Goal: Use online tool/utility: Use online tool/utility

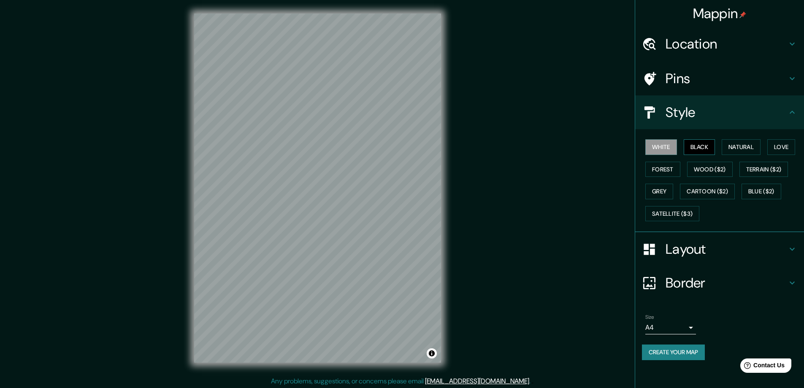
click at [697, 146] on button "Black" at bounding box center [700, 147] width 32 height 16
click at [675, 250] on h4 "Layout" at bounding box center [727, 249] width 122 height 17
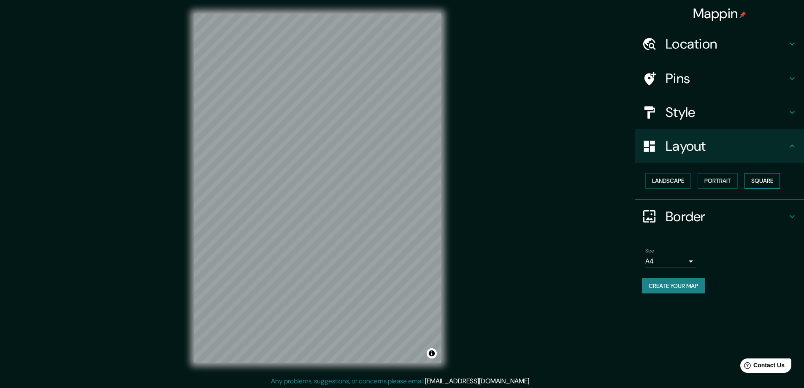
click at [762, 181] on button "Square" at bounding box center [762, 181] width 35 height 16
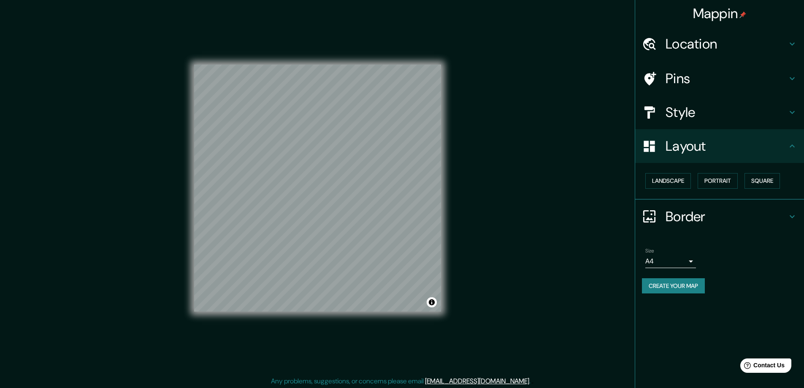
click at [688, 261] on body "Mappin Location Pins Style Layout Landscape Portrait Square Border Choose a bor…" at bounding box center [402, 194] width 804 height 388
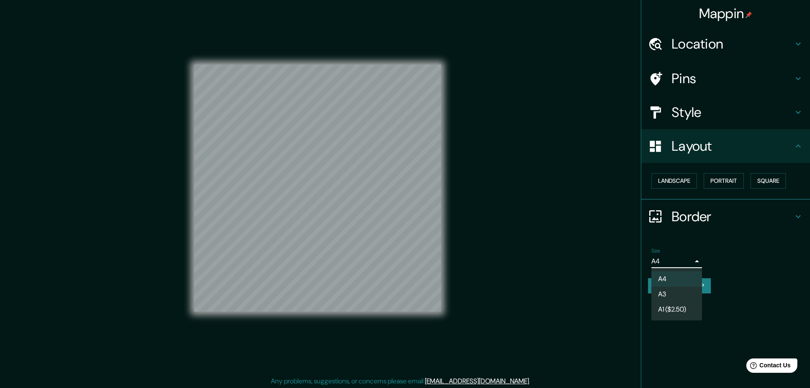
click at [667, 291] on li "A3" at bounding box center [677, 294] width 51 height 15
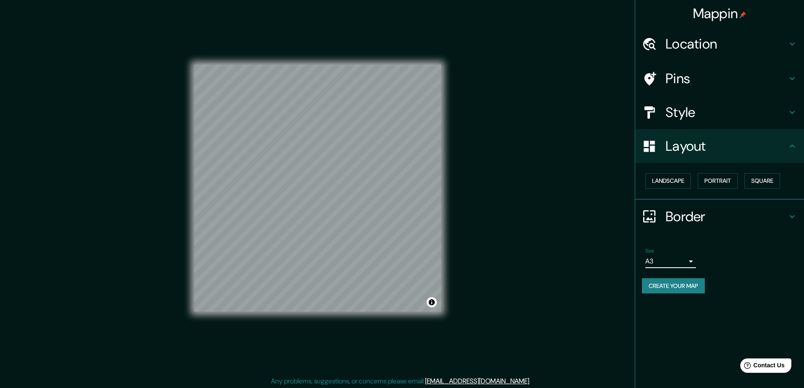
click at [673, 43] on h4 "Location" at bounding box center [727, 43] width 122 height 17
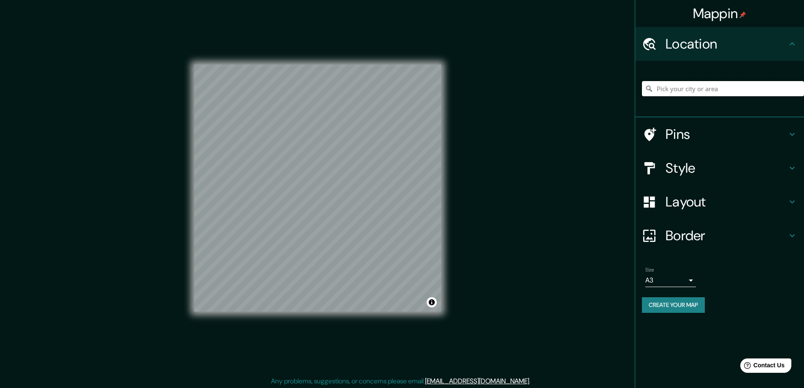
paste input "[STREET_ADDRESS]"
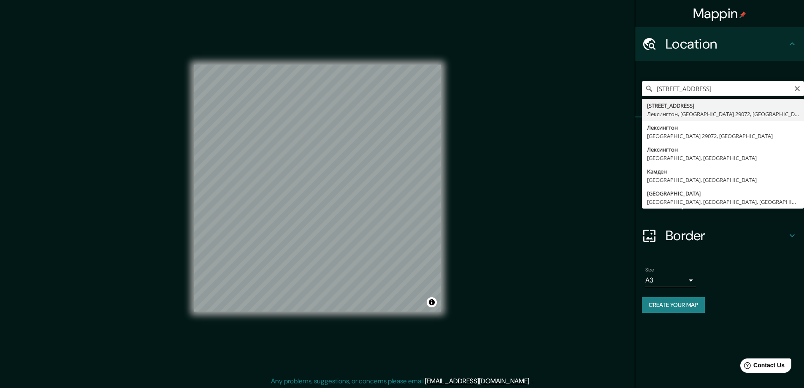
type input "[GEOGRAPHIC_DATA], [GEOGRAPHIC_DATA], [GEOGRAPHIC_DATA] 29072, [GEOGRAPHIC_DATA]"
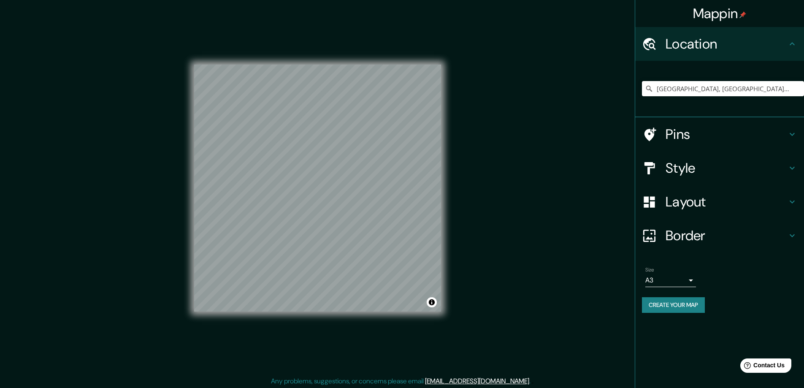
click at [686, 303] on button "Create your map" at bounding box center [673, 305] width 63 height 16
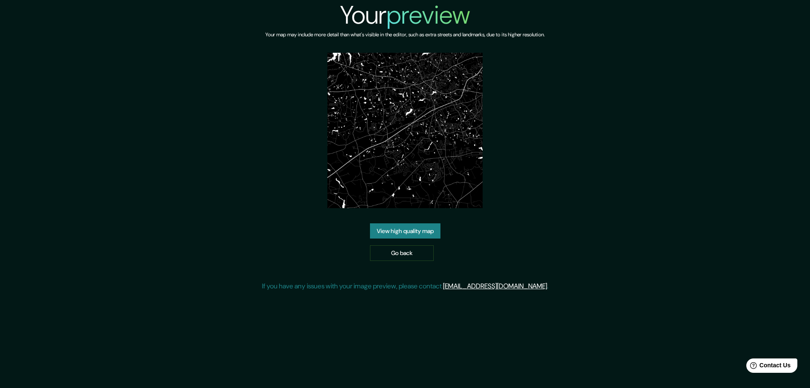
click at [391, 223] on link "View high quality map" at bounding box center [405, 231] width 70 height 16
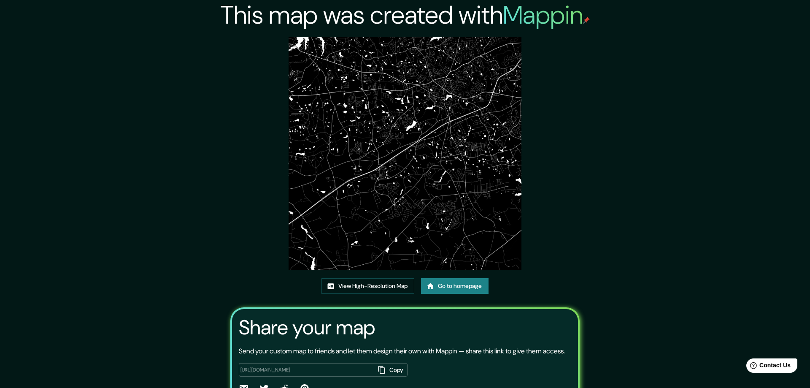
click at [357, 59] on img at bounding box center [405, 153] width 233 height 233
click at [105, 128] on div "This map was created with Mappin View High-Resolution Map Go to homepage Share …" at bounding box center [405, 217] width 810 height 434
click at [348, 287] on link "View High-Resolution Map" at bounding box center [368, 286] width 93 height 16
